Goal: Obtain resource: Obtain resource

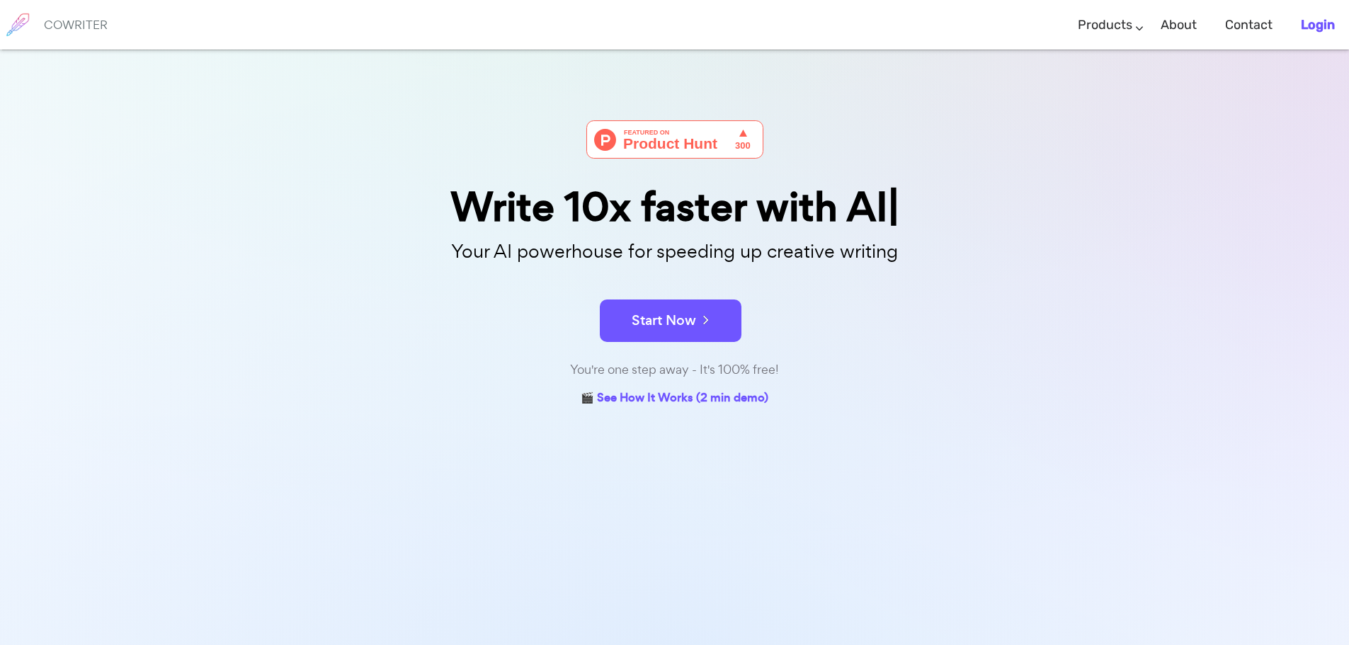
click at [1311, 12] on link "Login" at bounding box center [1317, 25] width 34 height 42
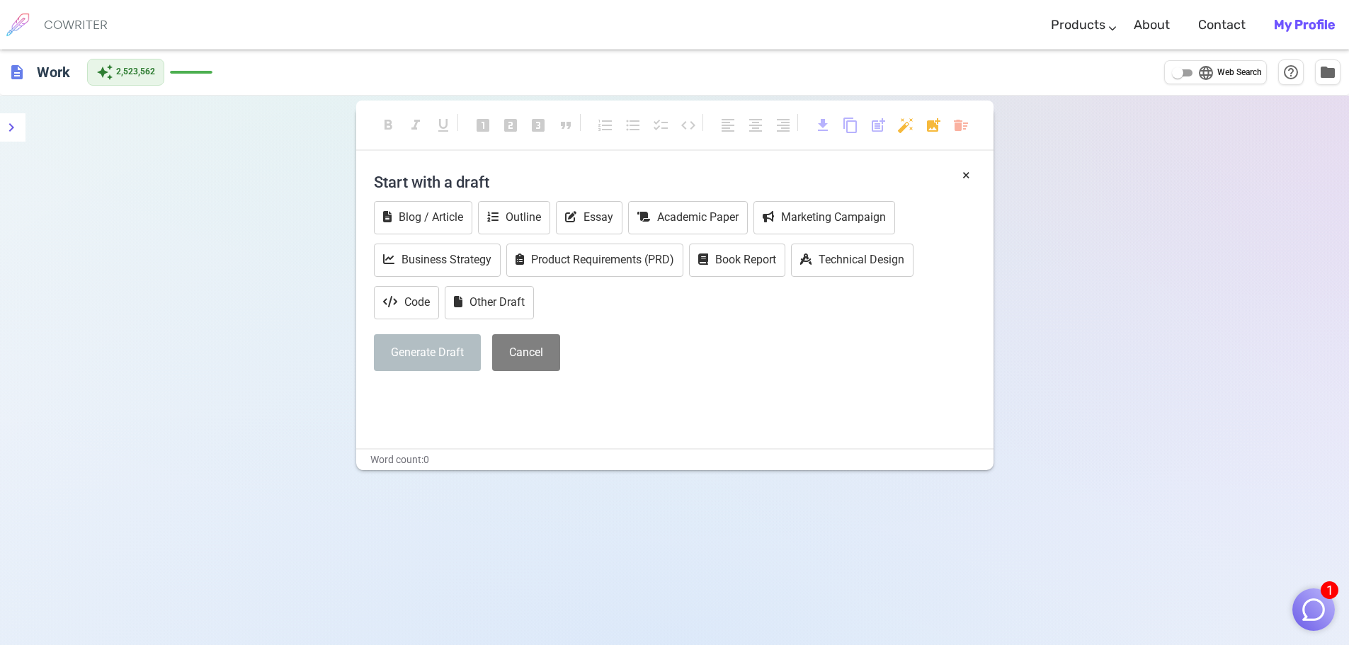
click at [1321, 605] on img "button" at bounding box center [1313, 609] width 27 height 27
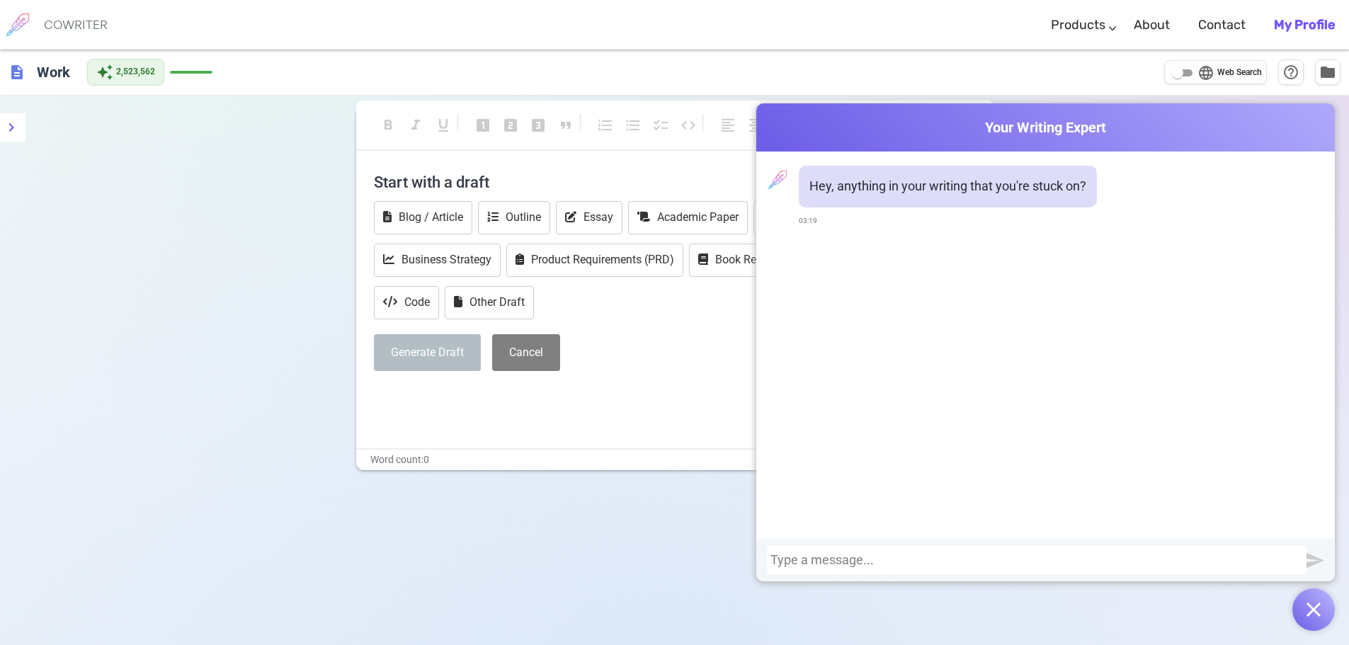
click at [1214, 561] on div at bounding box center [1036, 560] width 532 height 14
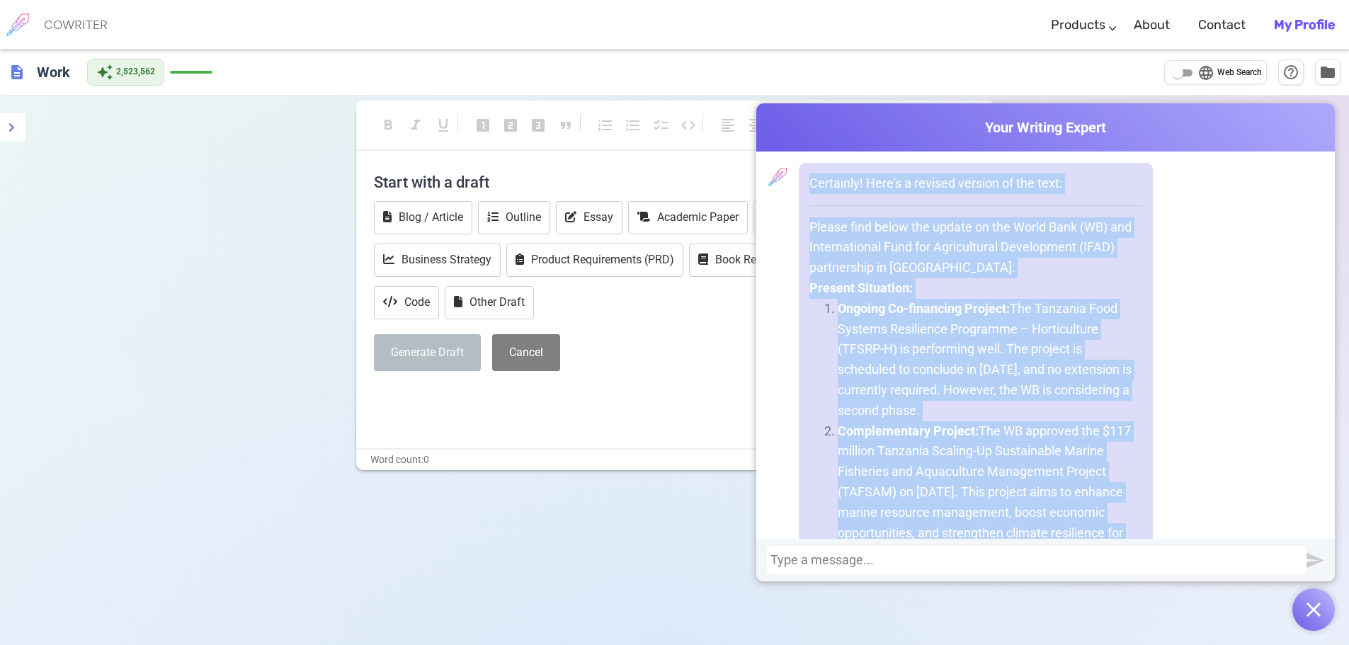
scroll to position [1383, 0]
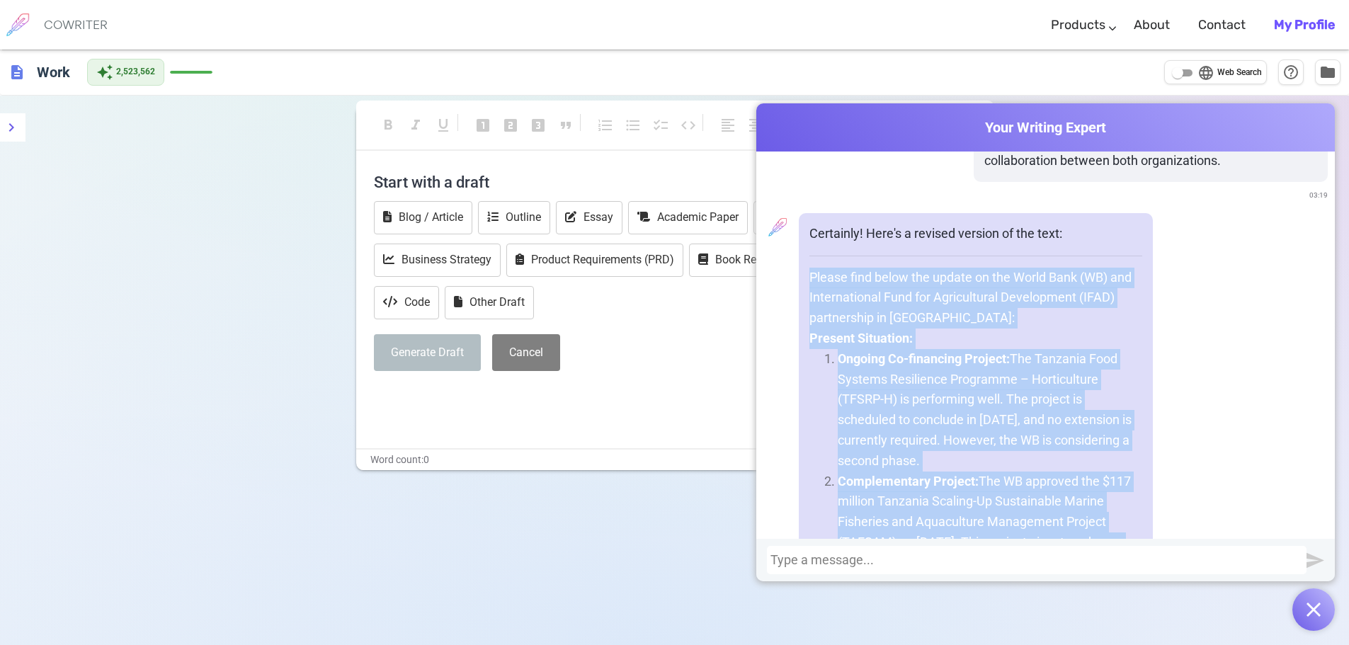
drag, startPoint x: 1092, startPoint y: 423, endPoint x: 806, endPoint y: 258, distance: 331.1
copy div "Loremi dolo sitam con adipis el sed Doeiu Temp (IN) utl Etdoloremagna Aliq eni …"
